Goal: Task Accomplishment & Management: Manage account settings

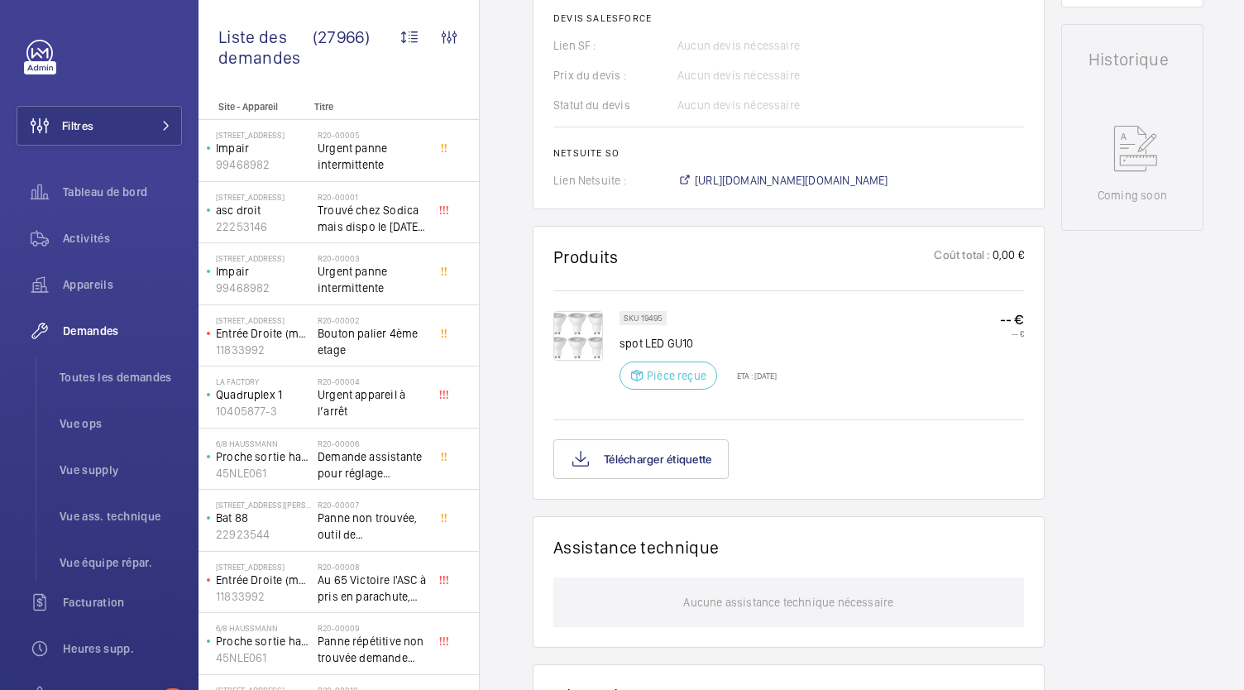
scroll to position [976, 0]
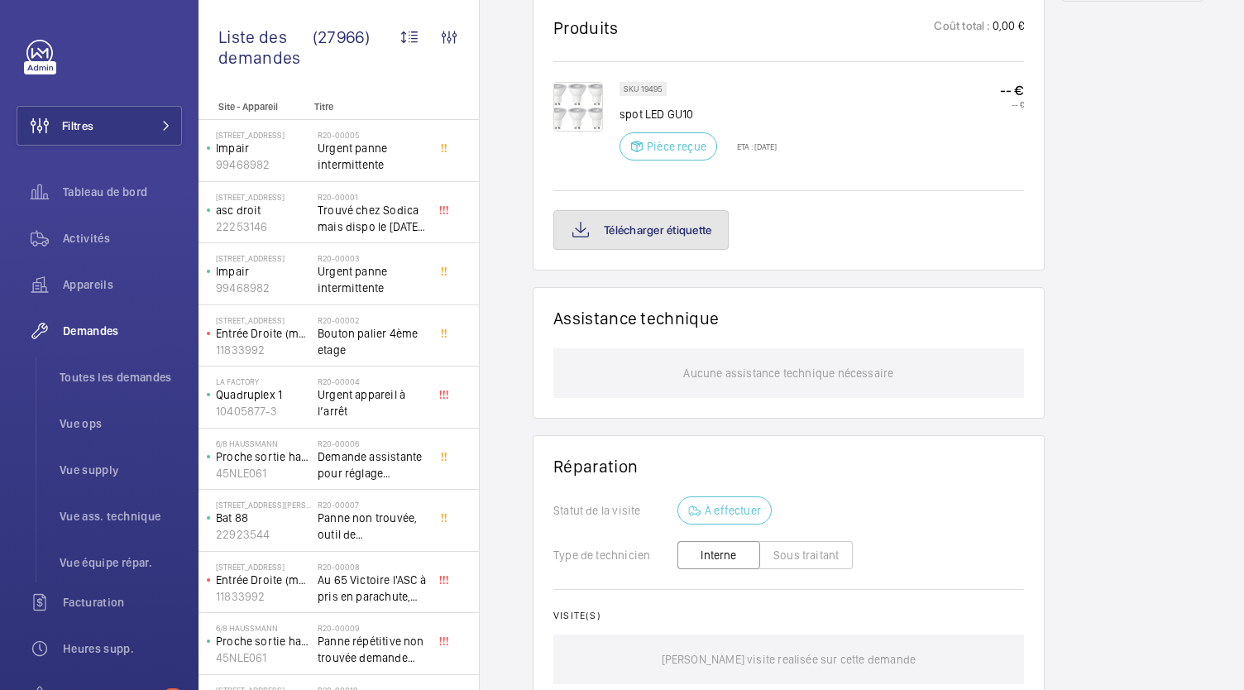
click at [663, 250] on button "Télécharger étiquette" at bounding box center [640, 230] width 175 height 40
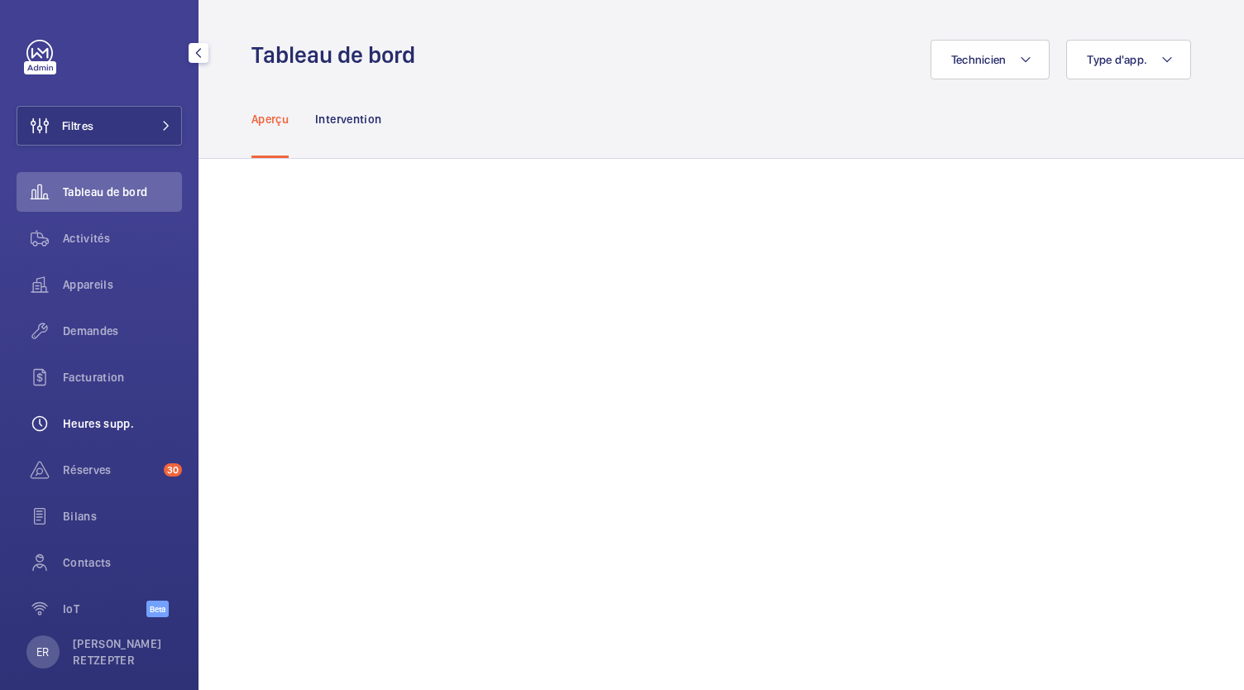
scroll to position [18, 0]
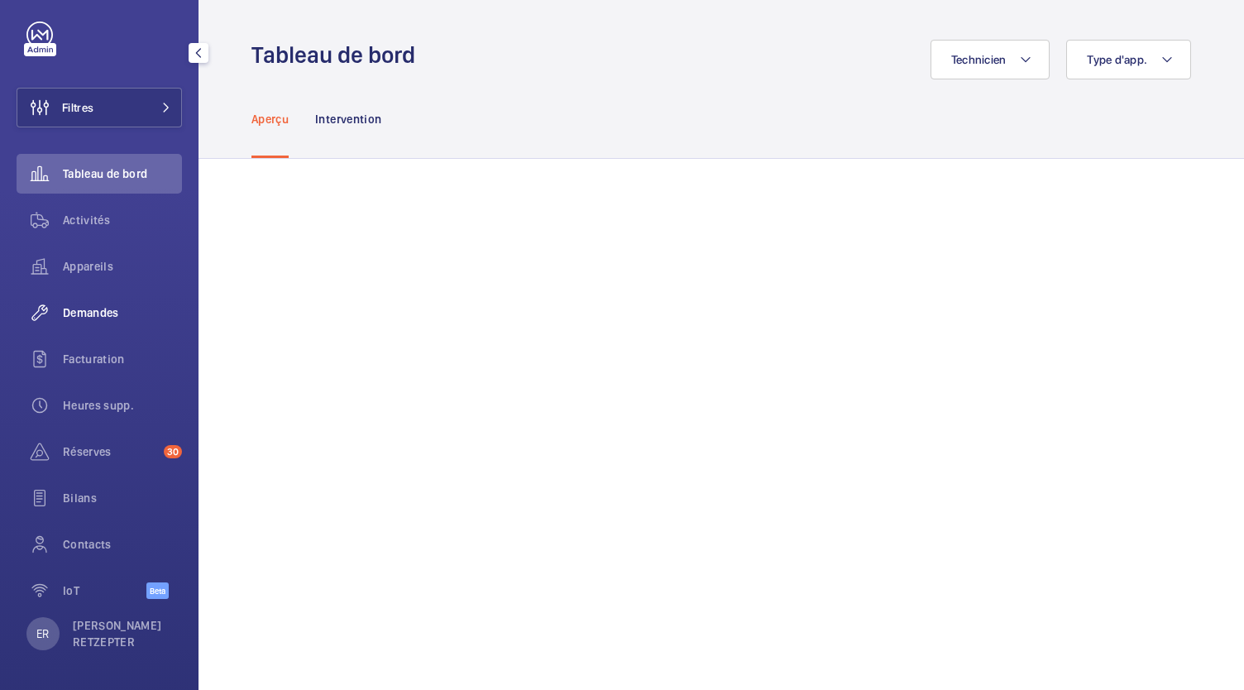
click at [103, 318] on span "Demandes" at bounding box center [122, 312] width 119 height 17
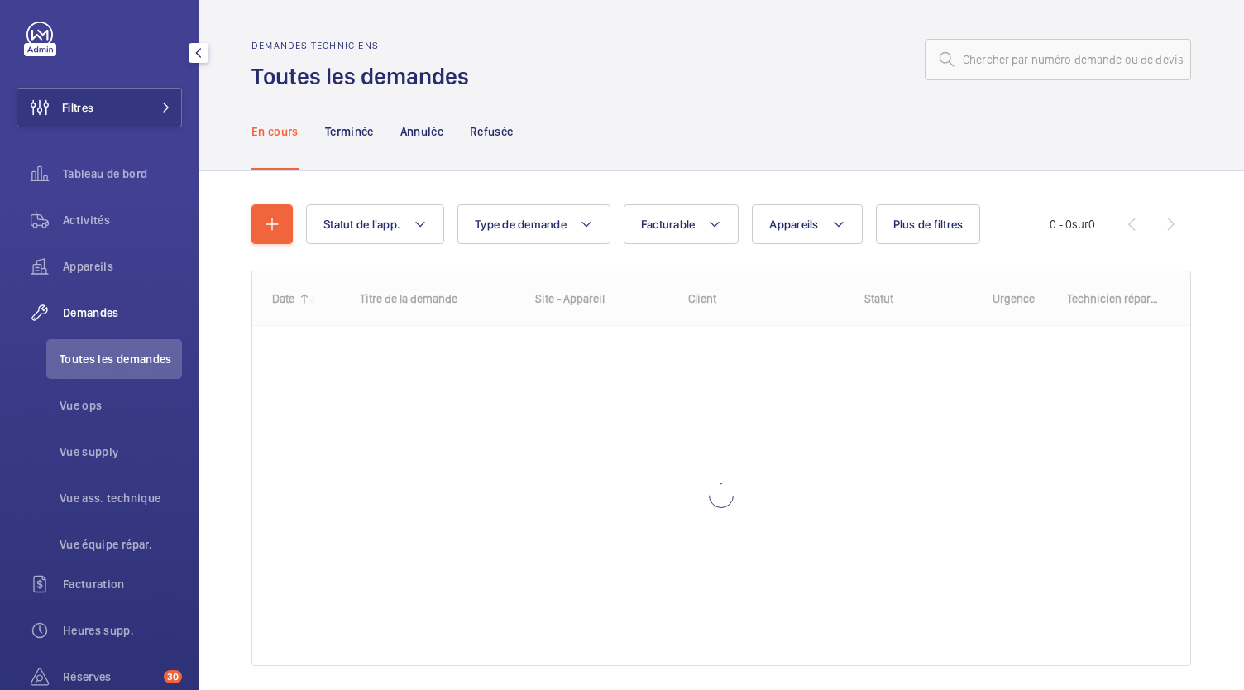
click at [109, 350] on li "Toutes les demandes" at bounding box center [114, 359] width 136 height 40
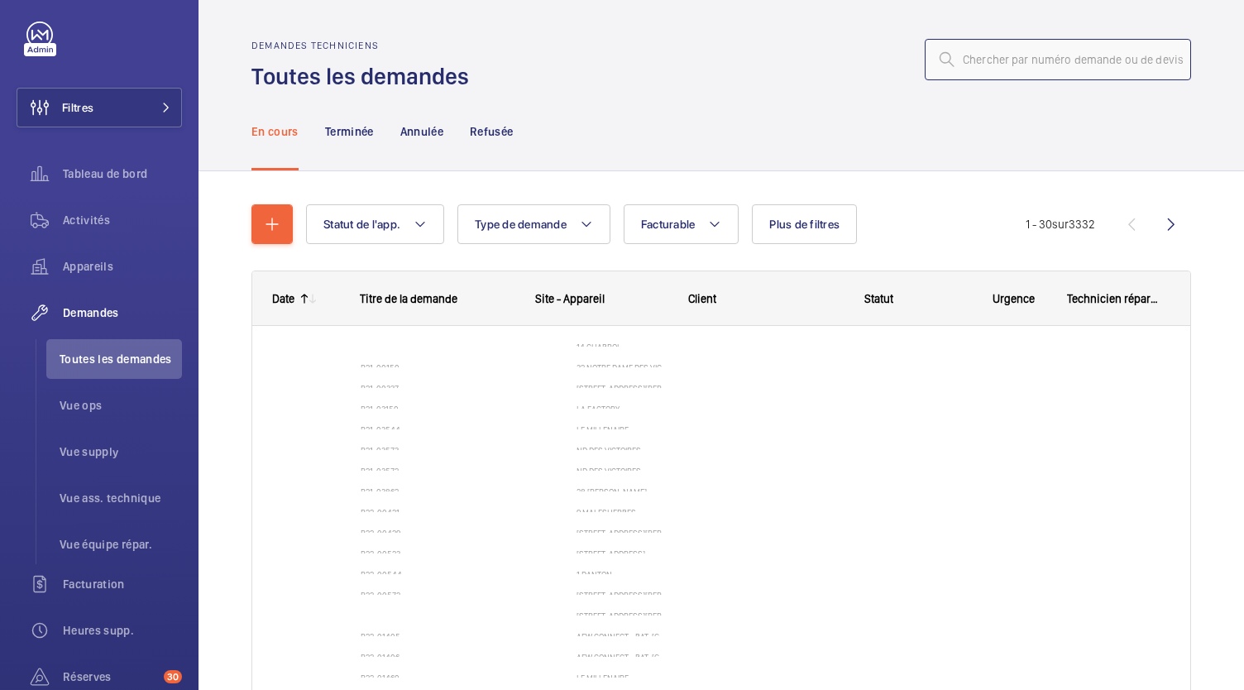
click at [949, 67] on input "text" at bounding box center [1058, 59] width 266 height 41
type input "R"
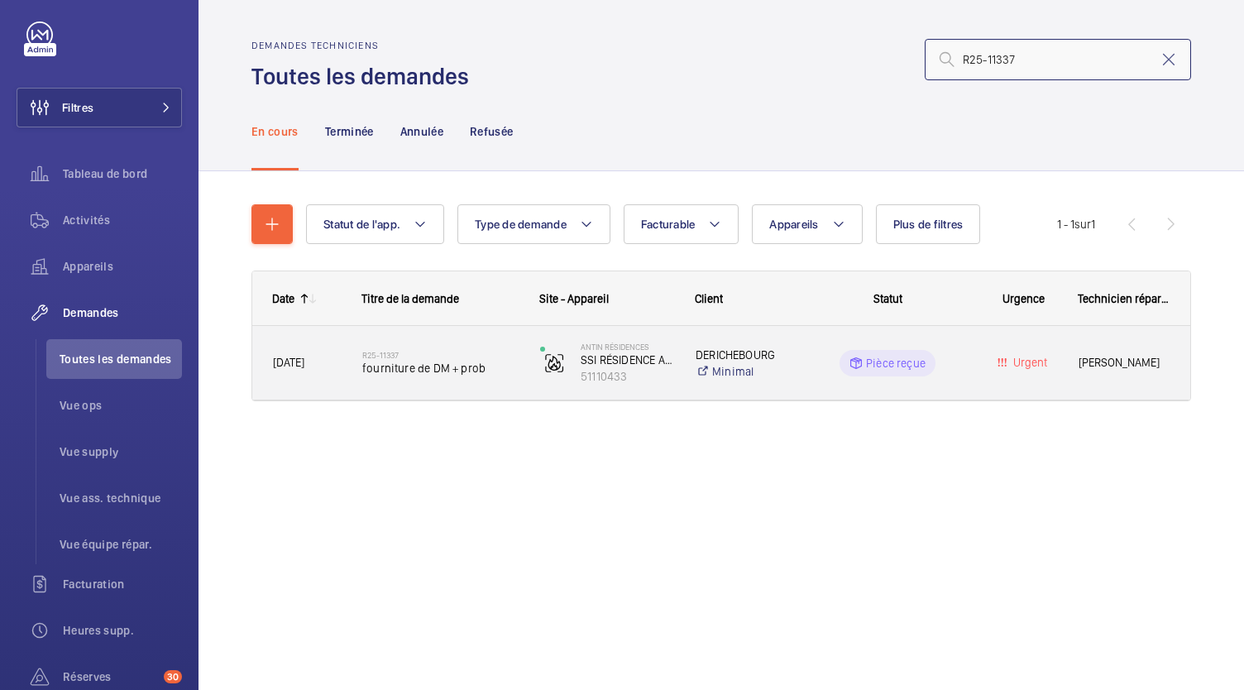
type input "R25-11337"
click at [407, 356] on h2 "R25-11337" at bounding box center [440, 355] width 156 height 10
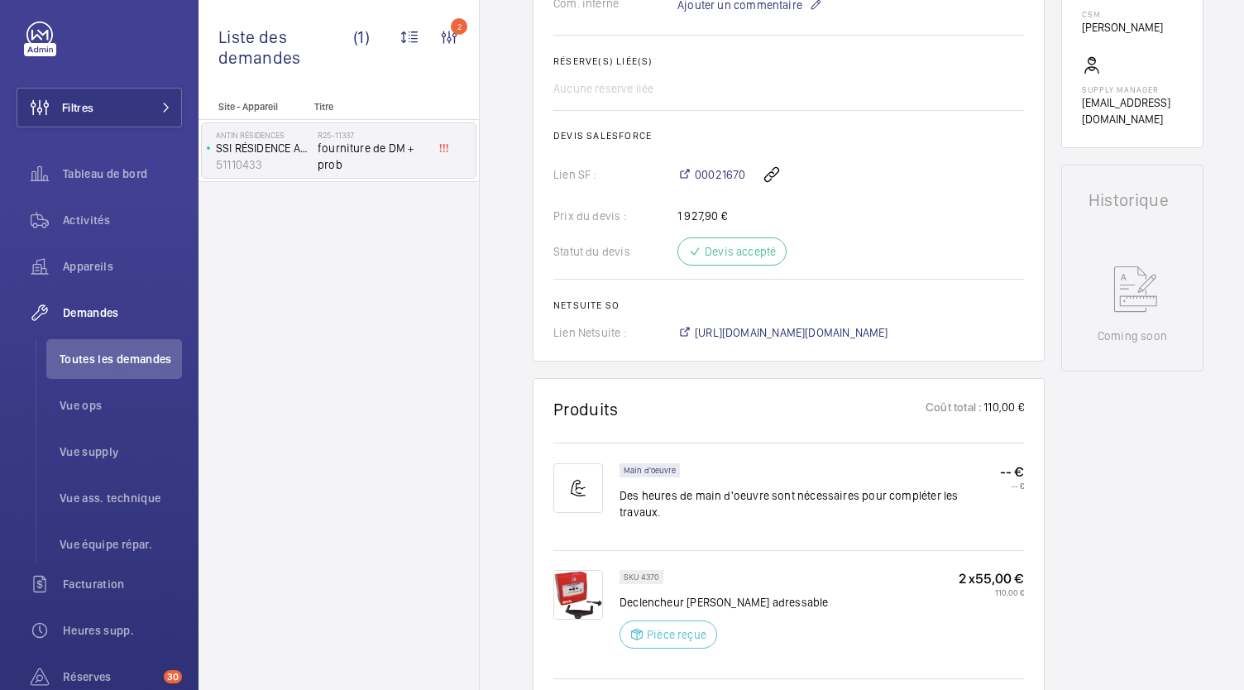
scroll to position [595, 0]
click at [769, 326] on span "[URL][DOMAIN_NAME][DOMAIN_NAME]" at bounding box center [792, 334] width 194 height 17
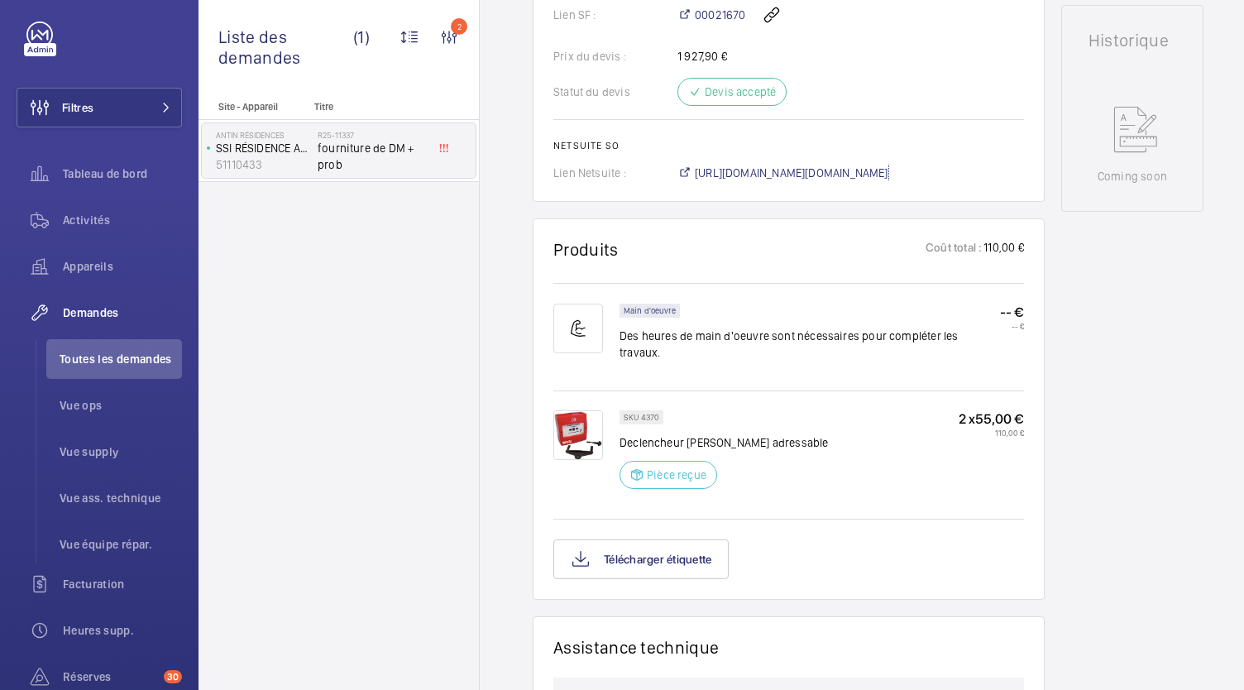
scroll to position [766, 0]
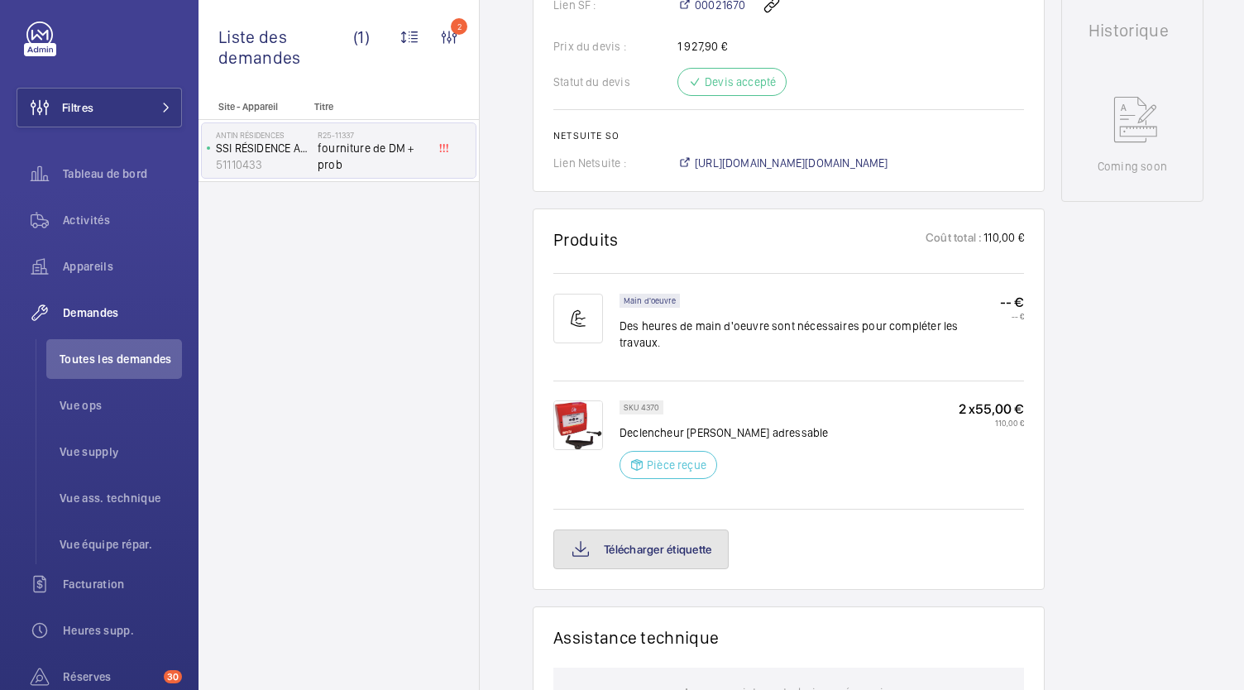
click at [691, 529] on button "Télécharger étiquette" at bounding box center [640, 549] width 175 height 40
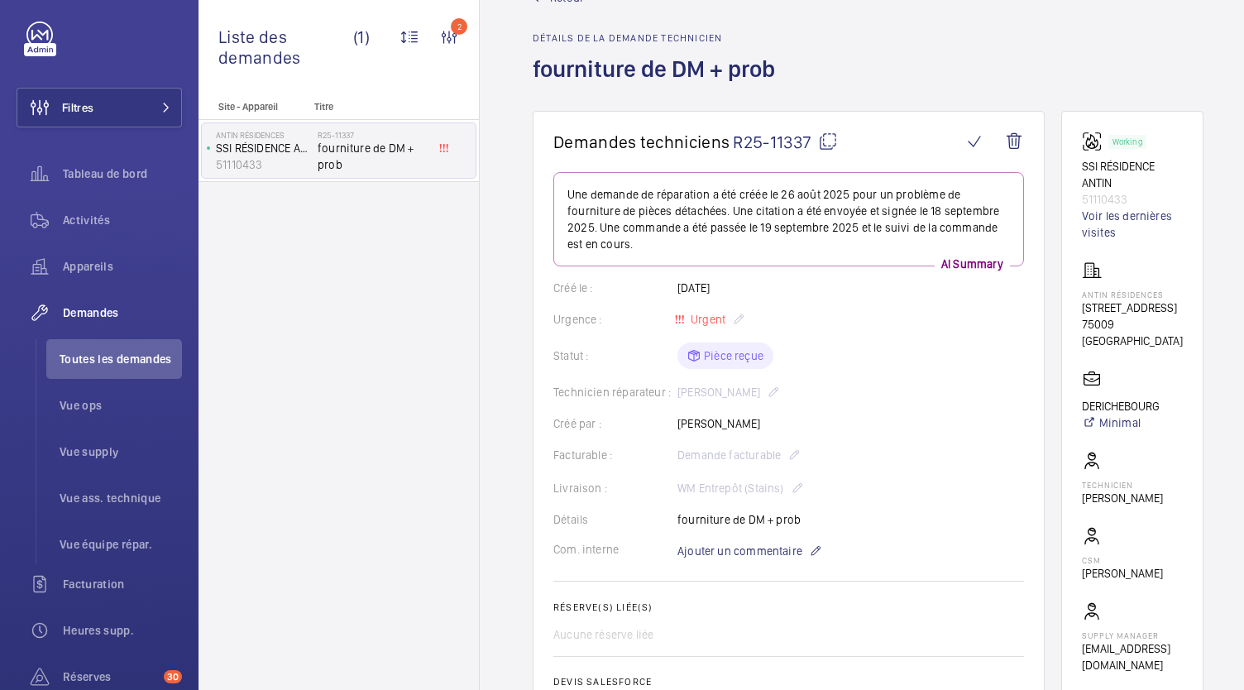
scroll to position [0, 0]
